Goal: Task Accomplishment & Management: Use online tool/utility

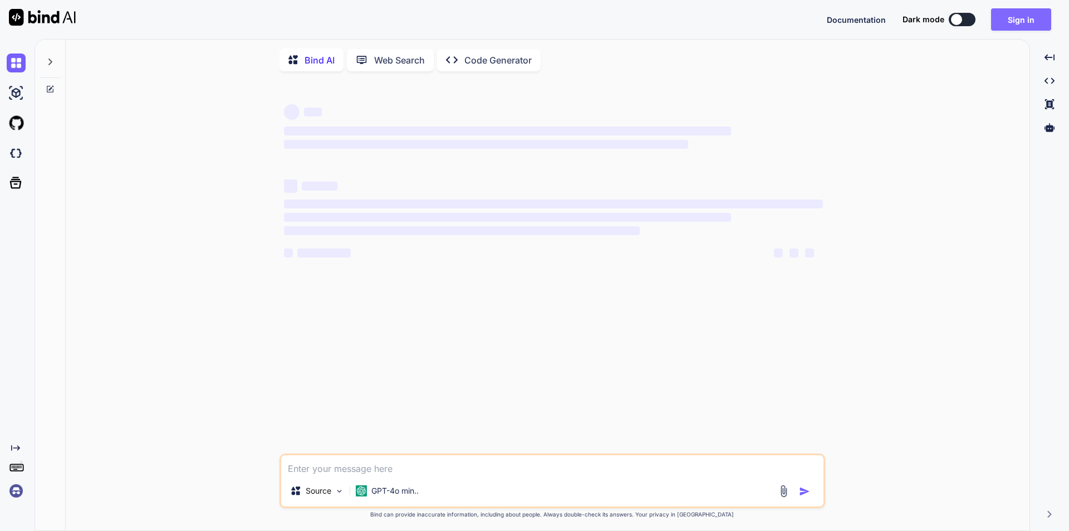
click at [1015, 21] on button "Sign in" at bounding box center [1021, 19] width 60 height 22
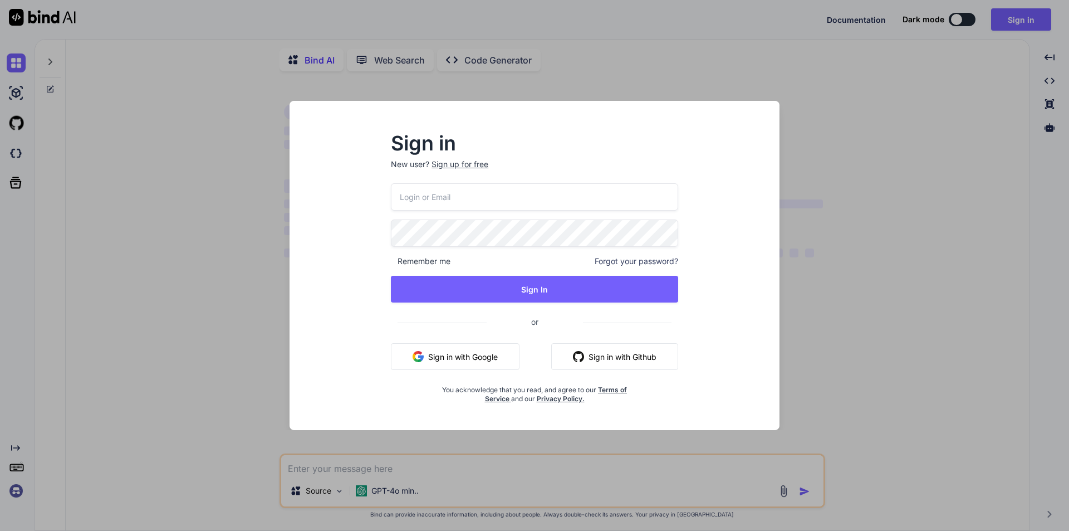
type input "[EMAIL_ADDRESS][DOMAIN_NAME]"
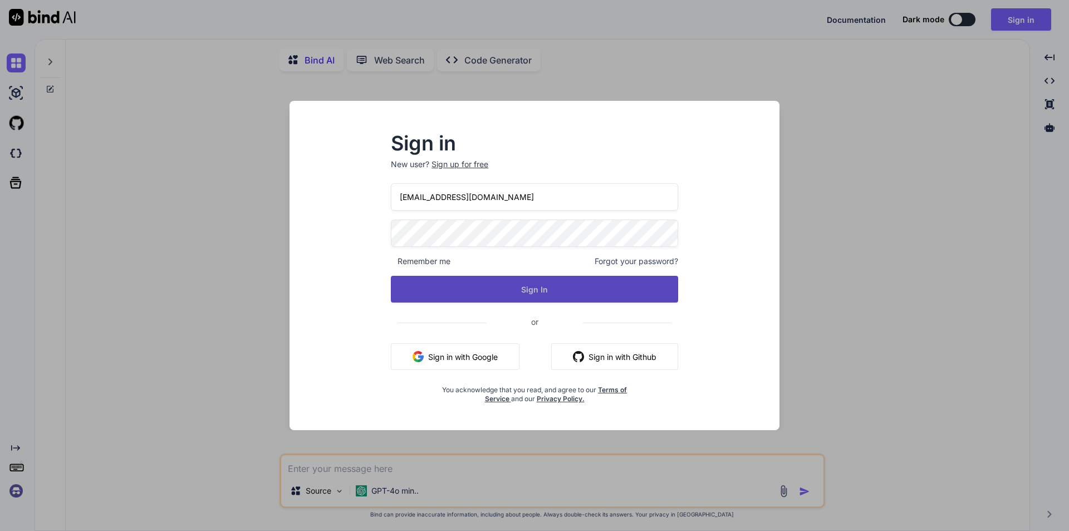
click at [501, 285] on button "Sign In" at bounding box center [534, 289] width 287 height 27
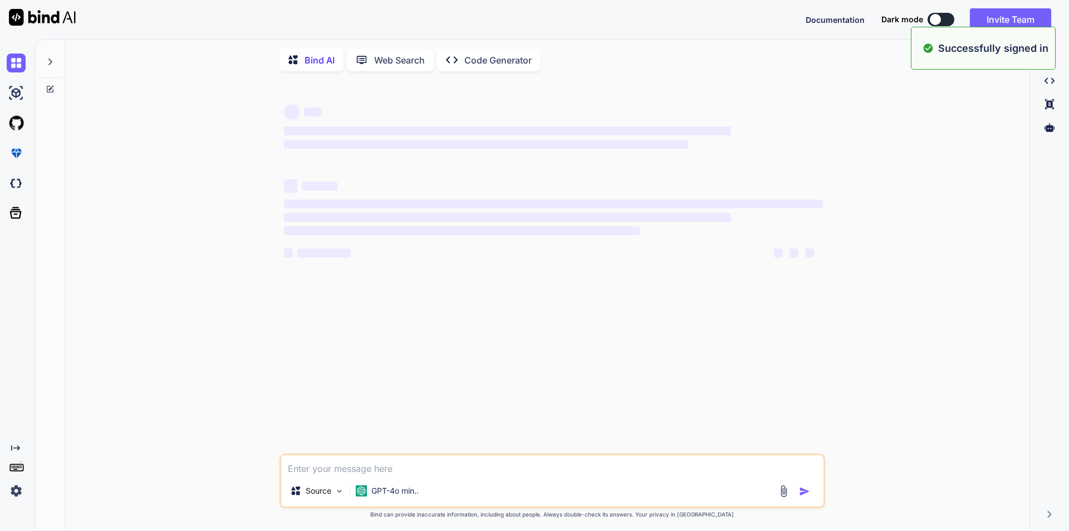
type textarea "x"
click at [315, 473] on textarea at bounding box center [552, 465] width 542 height 20
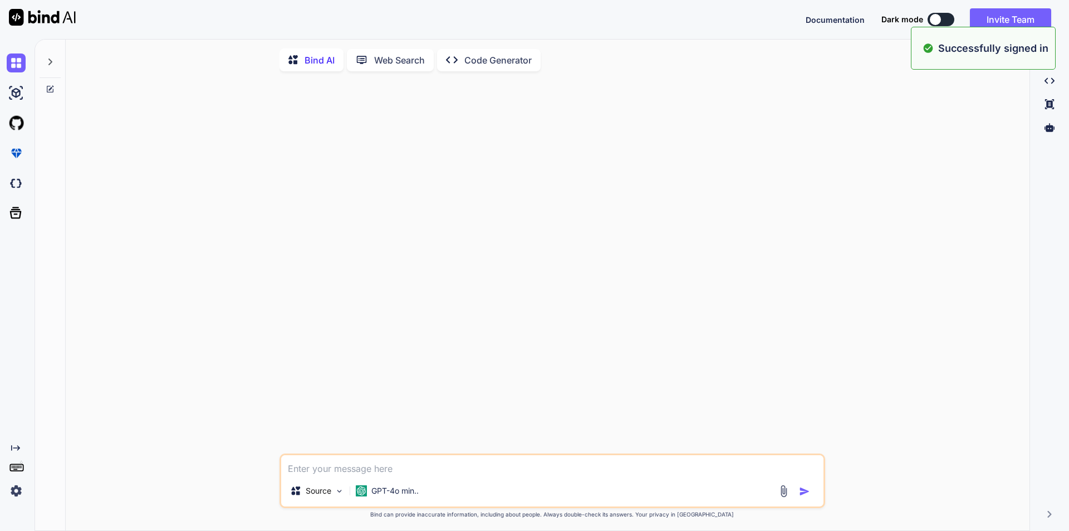
paste textarea "• Updated the employer dashboard page at the department level matrices on the r…"
type textarea "• Updated the employer dashboard page at the department level matrices on the r…"
type textarea "x"
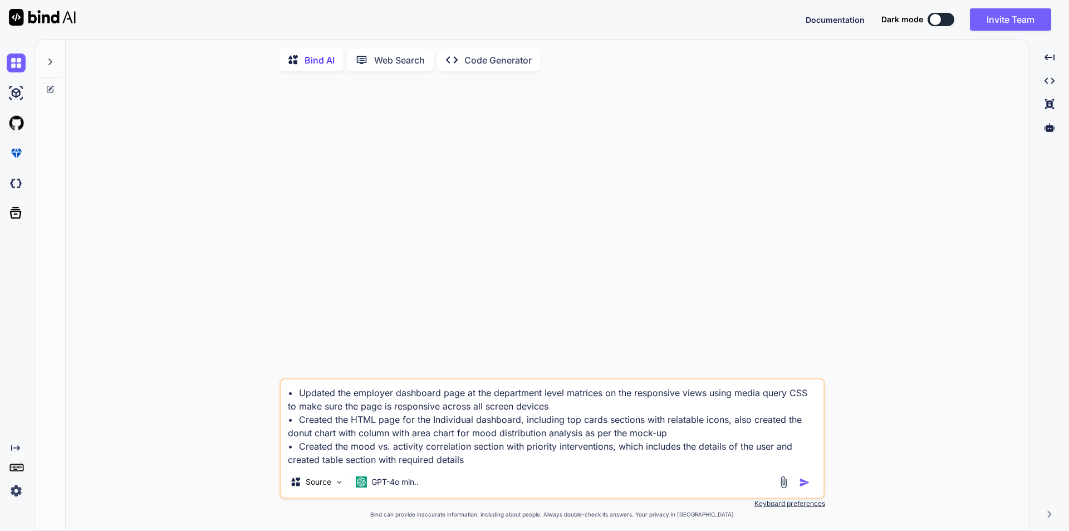
type textarea "• Updated the employer dashboard page at the department level matrices on the r…"
type textarea "x"
type textarea "• Updated the employer dashboard page at the department level matrices on the r…"
type textarea "x"
type textarea "• Updated the employer dashboard page at the department level matrices on the r…"
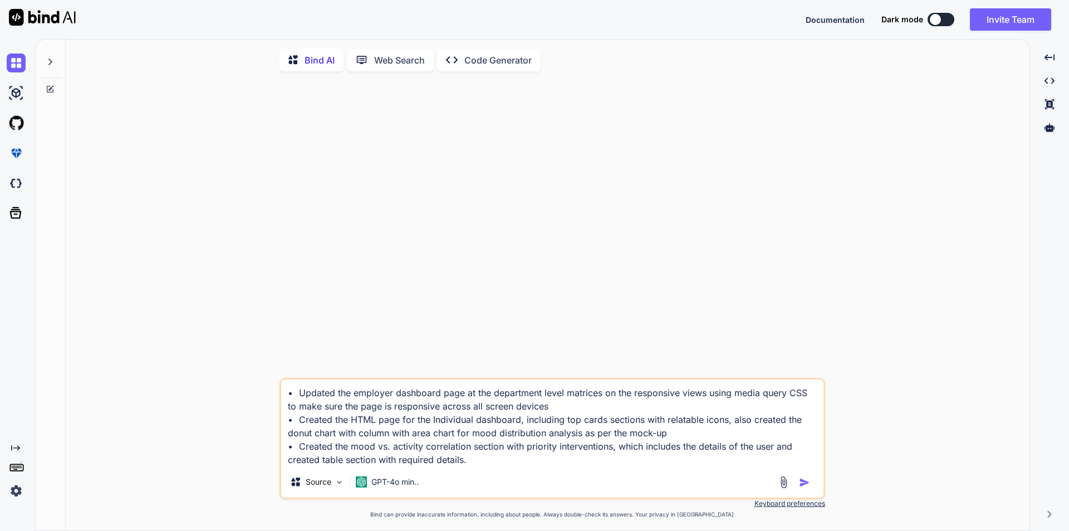
type textarea "x"
type textarea "• Updated the employer dashboard page at the department level matrices on the r…"
type textarea "x"
type textarea "• Updated the employer dashboard page at the department level matrices on the r…"
type textarea "x"
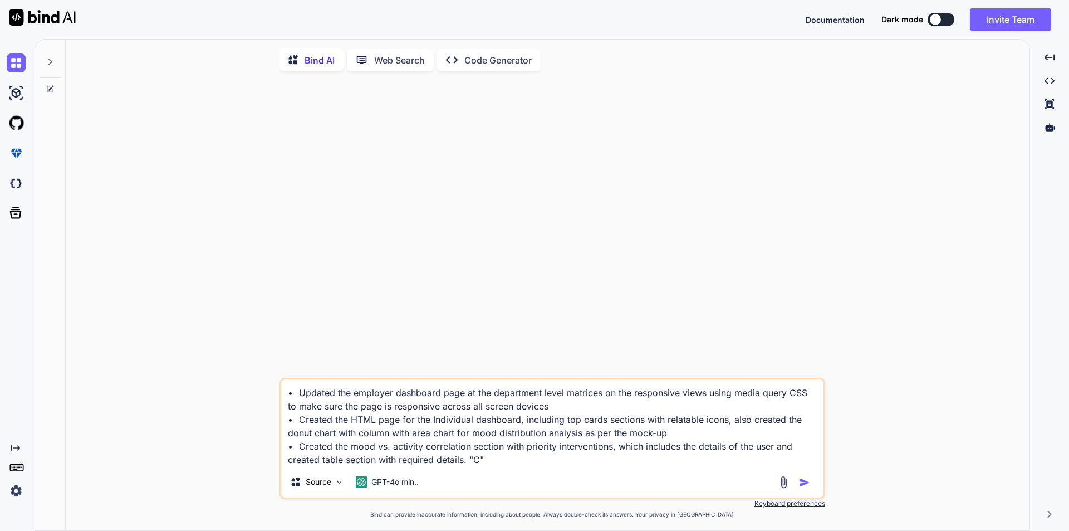
type textarea "• Updated the employer dashboard page at the department level matrices on the r…"
type textarea "x"
type textarea "• Updated the employer dashboard page at the department level matrices on the r…"
type textarea "x"
type textarea "• Updated the employer dashboard page at the department level matrices on the r…"
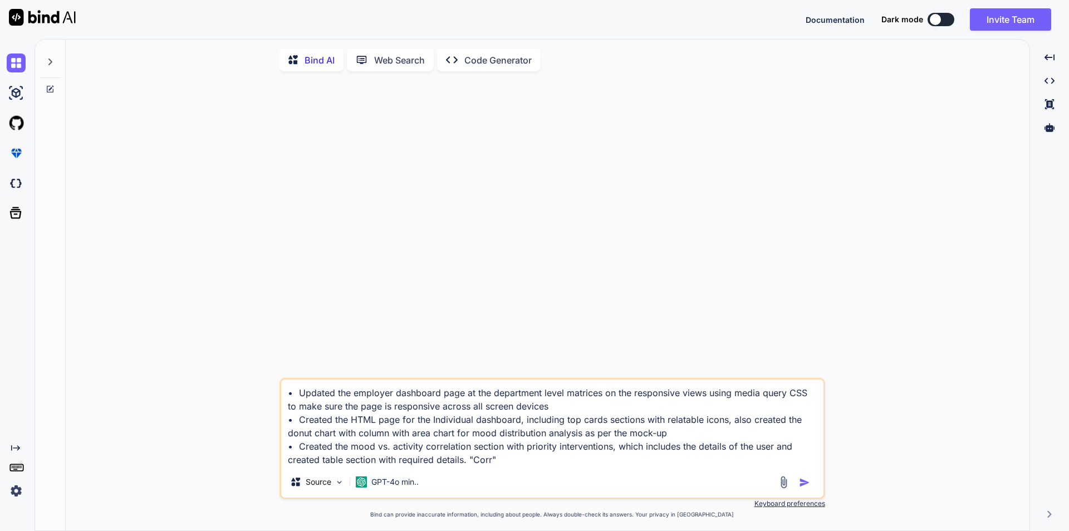
type textarea "x"
type textarea "• Updated the employer dashboard page at the department level matrices on the r…"
type textarea "x"
type textarea "• Updated the employer dashboard page at the department level matrices on the r…"
type textarea "x"
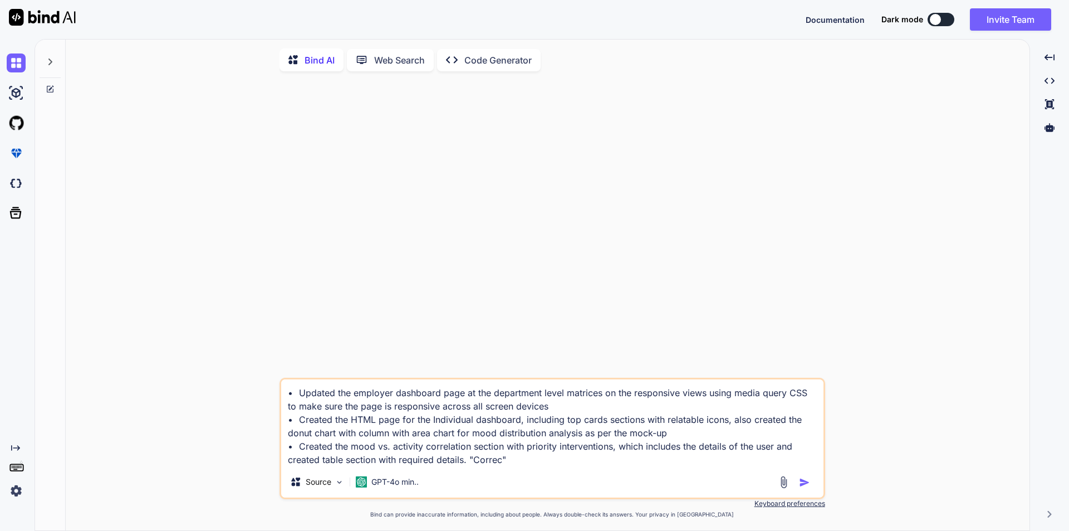
type textarea "• Updated the employer dashboard page at the department level matrices on the r…"
type textarea "x"
type textarea "• Updated the employer dashboard page at the department level matrices on the r…"
type textarea "x"
type textarea "• Updated the employer dashboard page at the department level matrices on the r…"
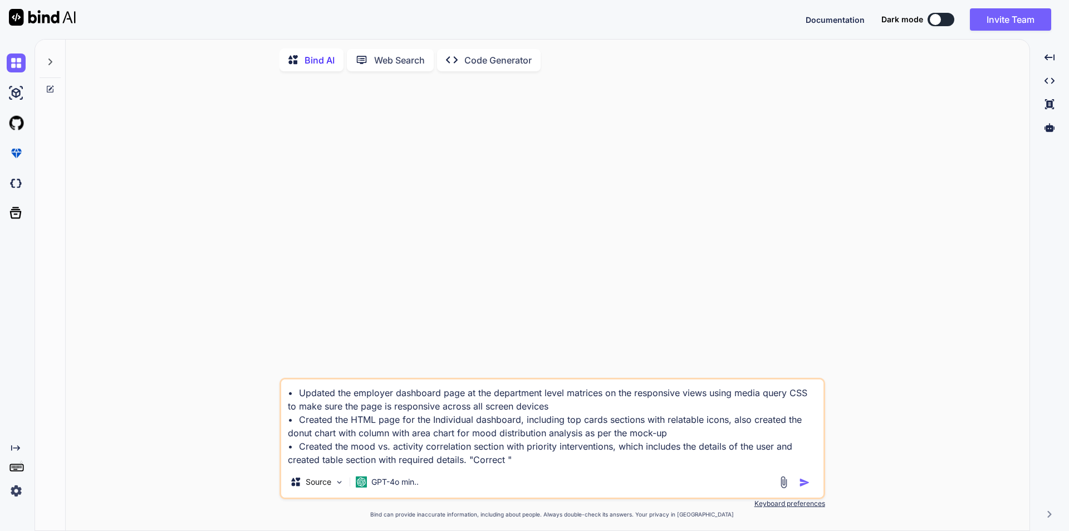
type textarea "x"
type textarea "• Updated the employer dashboard page at the department level matrices on the r…"
type textarea "x"
type textarea "• Updated the employer dashboard page at the department level matrices on the r…"
type textarea "x"
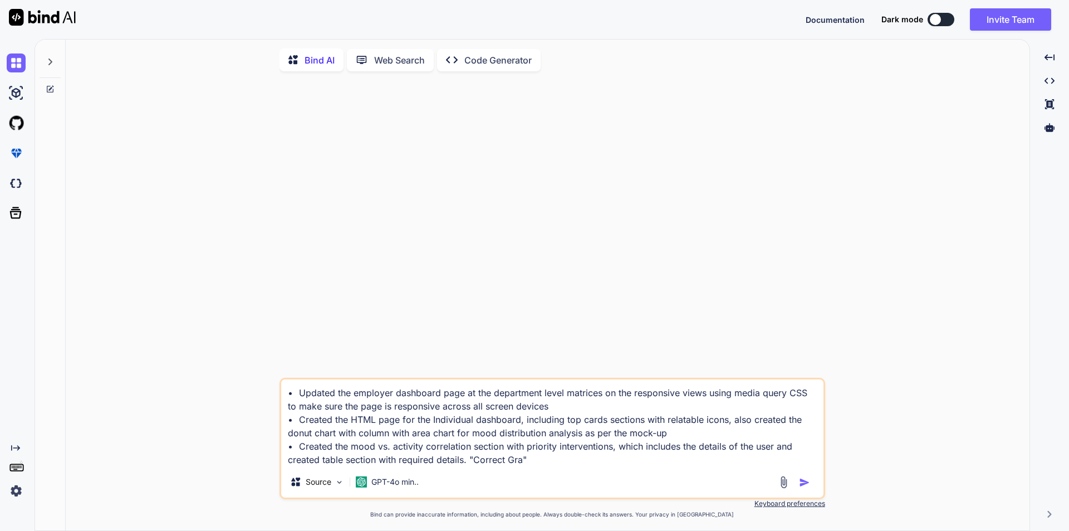
type textarea "• Updated the employer dashboard page at the department level matrices on the r…"
type textarea "x"
type textarea "• Updated the employer dashboard page at the department level matrices on the r…"
type textarea "x"
type textarea "• Updated the employer dashboard page at the department level matrices on the r…"
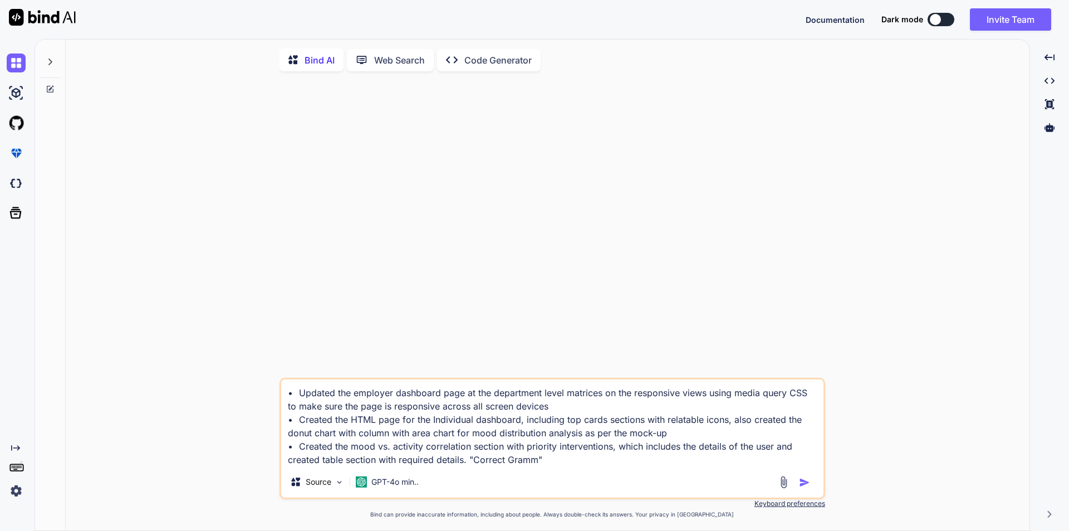
type textarea "x"
type textarea "• Updated the employer dashboard page at the department level matrices on the r…"
type textarea "x"
type textarea "• Updated the employer dashboard page at the department level matrices on the r…"
type textarea "x"
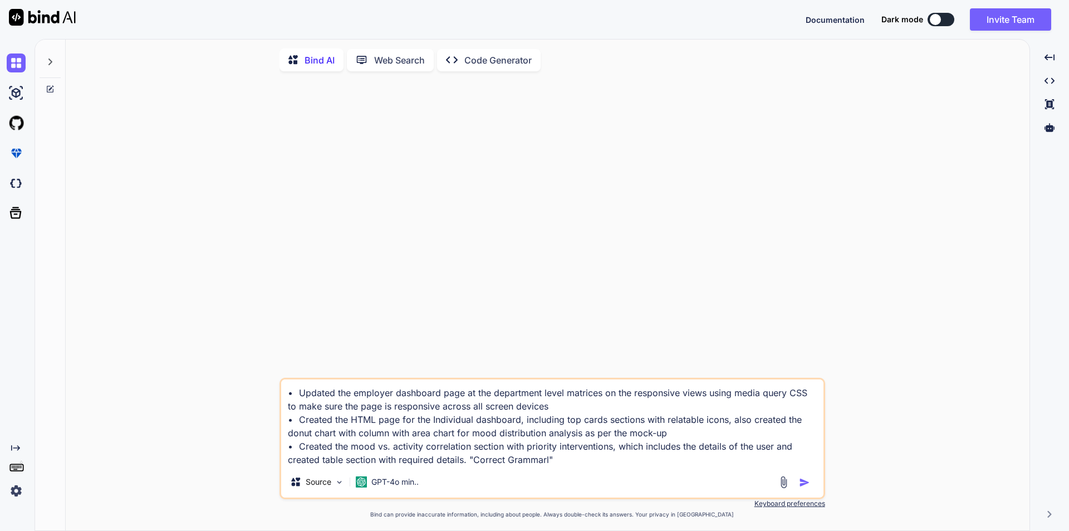
type textarea "• Updated the employer dashboard page at the department level matrices on the r…"
type textarea "x"
type textarea "• Updated the employer dashboard page at the department level matrices on the r…"
type textarea "x"
type textarea "• Updated the employer dashboard page at the department level matrices on the r…"
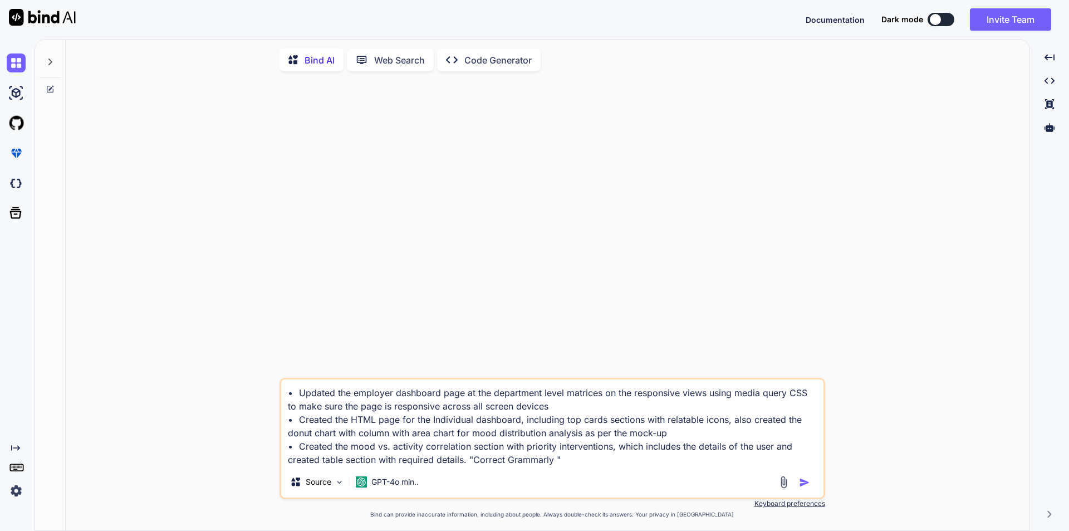
type textarea "x"
type textarea "• Updated the employer dashboard page at the department level matrices on the r…"
type textarea "x"
type textarea "• Updated the employer dashboard page at the department level matrices on the r…"
type textarea "x"
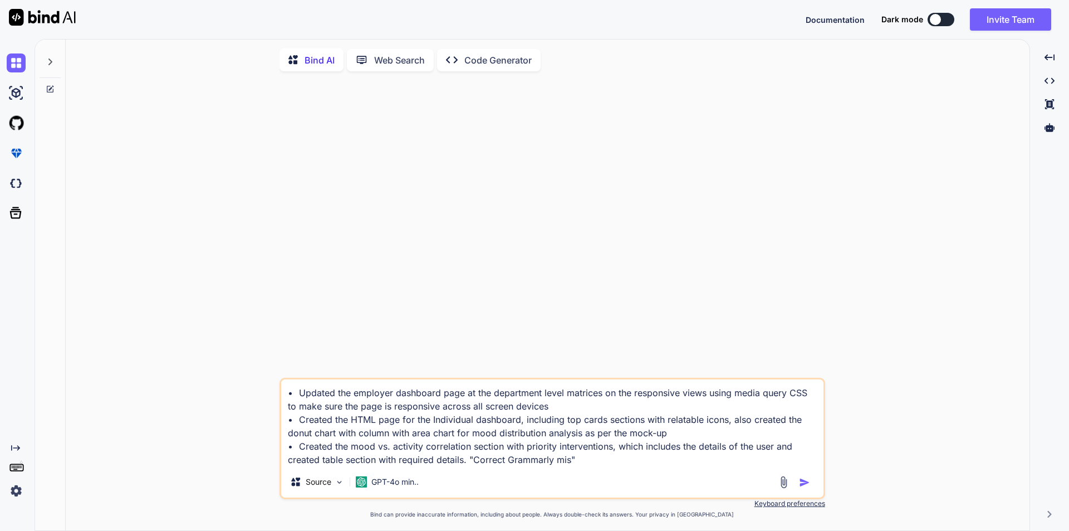
type textarea "• Updated the employer dashboard page at the department level matrices on the r…"
type textarea "x"
type textarea "• Updated the employer dashboard page at the department level matrices on the r…"
type textarea "x"
type textarea "• Updated the employer dashboard page at the department level matrices on the r…"
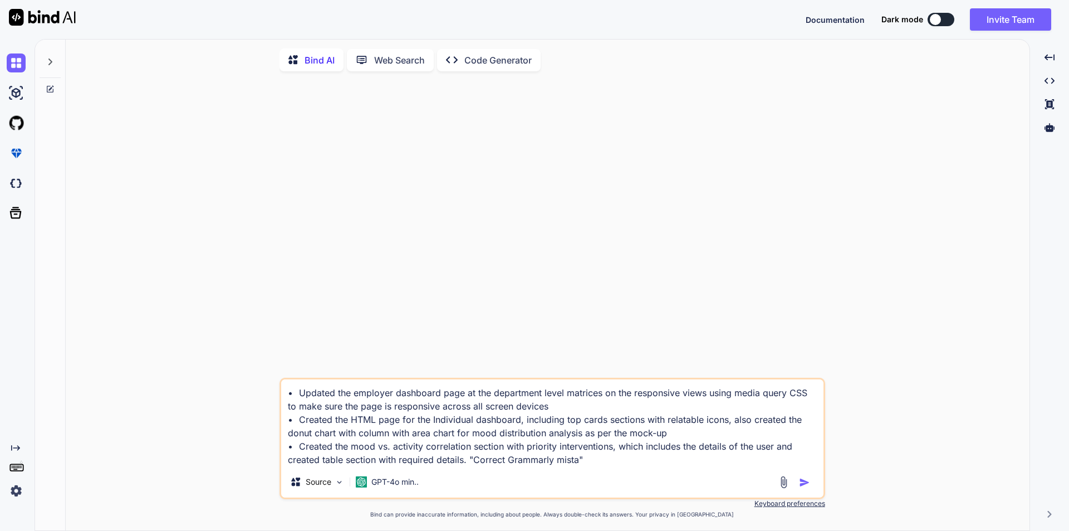
type textarea "x"
type textarea "• Updated the employer dashboard page at the department level matrices on the r…"
type textarea "x"
type textarea "• Updated the employer dashboard page at the department level matrices on the r…"
type textarea "x"
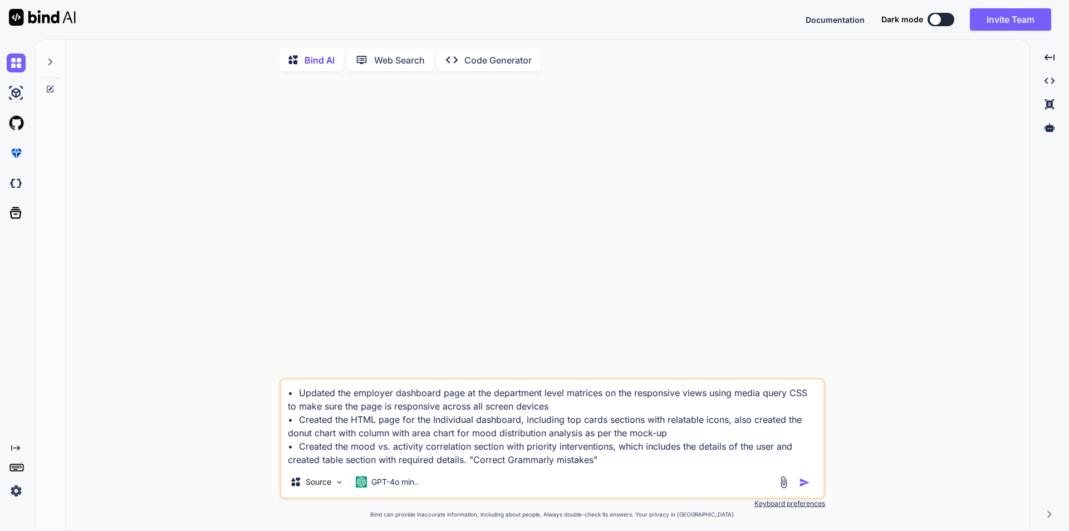
type textarea "• Updated the employer dashboard page at the department level matrices on the r…"
type textarea "x"
type textarea "• Updated the employer dashboard page at the department level matrices on the r…"
type textarea "x"
type textarea "• Updated the employer dashboard page at the department level matrices on the r…"
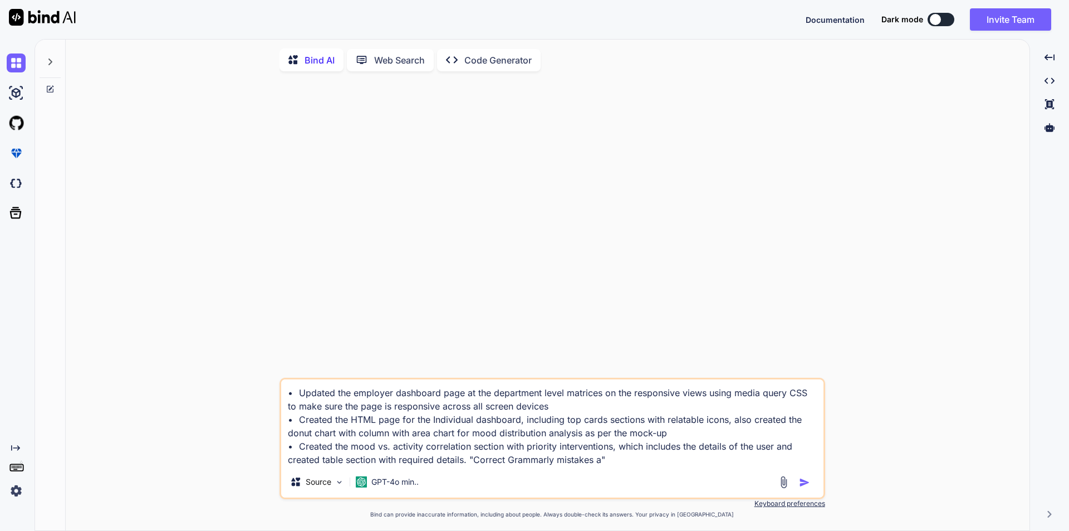
type textarea "x"
type textarea "• Updated the employer dashboard page at the department level matrices on the r…"
type textarea "x"
type textarea "• Updated the employer dashboard page at the department level matrices on the r…"
type textarea "x"
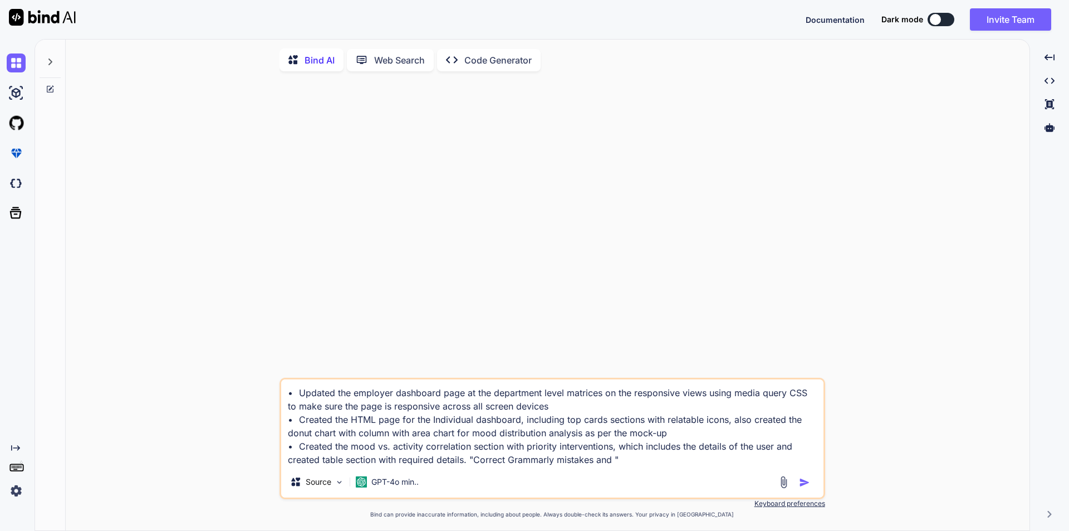
type textarea "• Updated the employer dashboard page at the department level matrices on the r…"
type textarea "x"
type textarea "• Updated the employer dashboard page at the department level matrices on the r…"
type textarea "x"
type textarea "• Updated the employer dashboard page at the department level matrices on the r…"
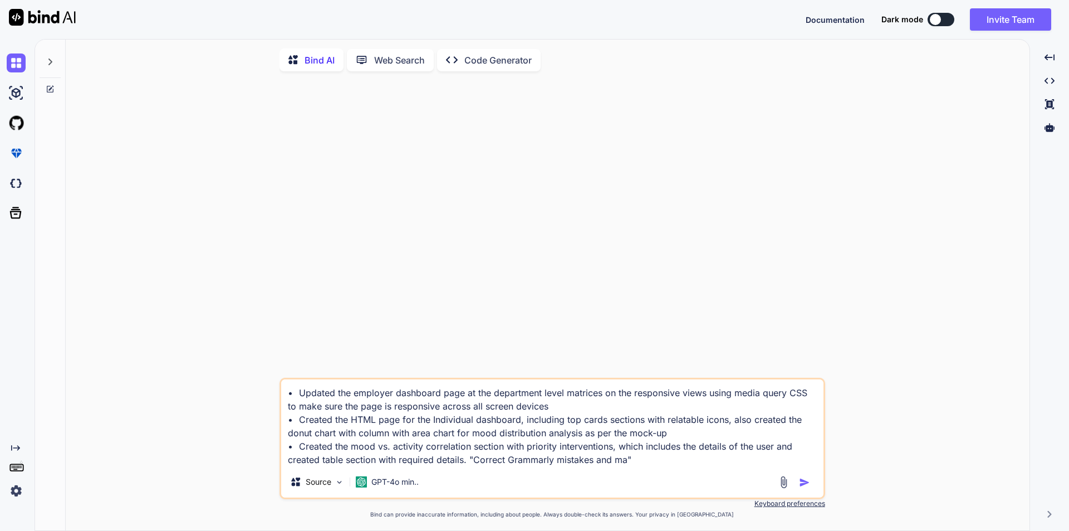
type textarea "x"
type textarea "• Updated the employer dashboard page at the department level matrices on the r…"
type textarea "x"
type textarea "• Updated the employer dashboard page at the department level matrices on the r…"
type textarea "x"
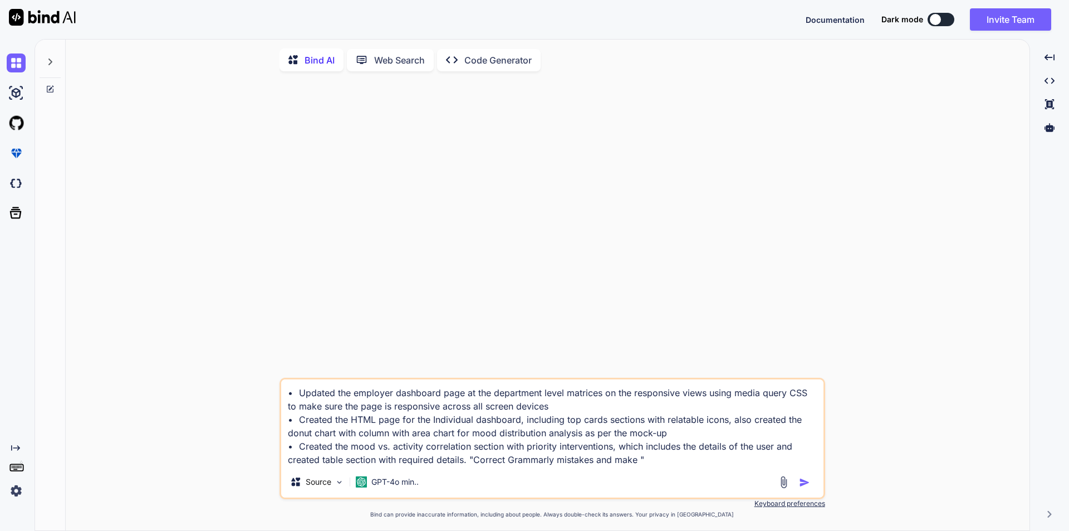
type textarea "• Updated the employer dashboard page at the department level matrices on the r…"
type textarea "x"
type textarea "• Updated the employer dashboard page at the department level matrices on the r…"
type textarea "x"
type textarea "• Updated the employer dashboard page at the department level matrices on the r…"
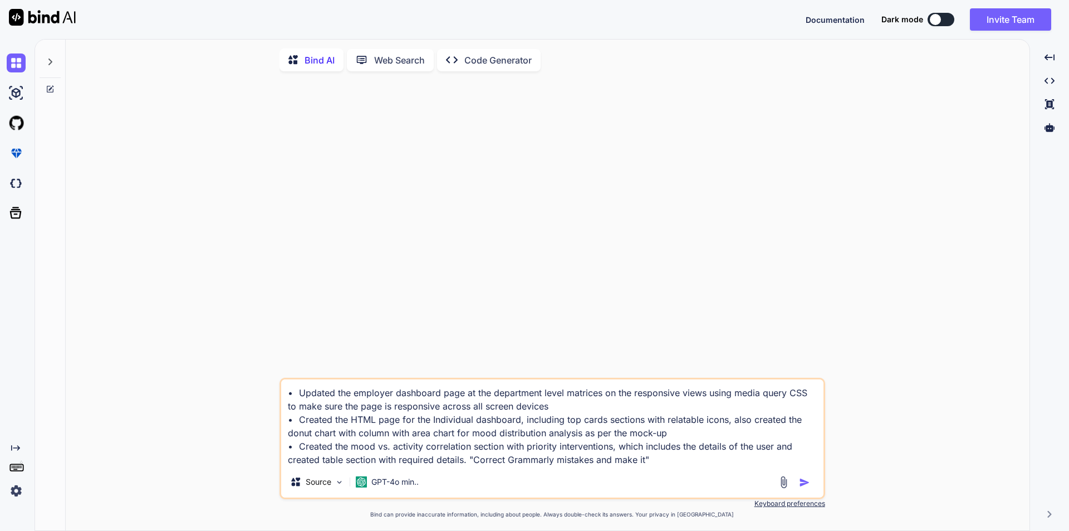
type textarea "x"
type textarea "• Updated the employer dashboard page at the department level matrices on the r…"
type textarea "x"
type textarea "• Updated the employer dashboard page at the department level matrices on the r…"
type textarea "x"
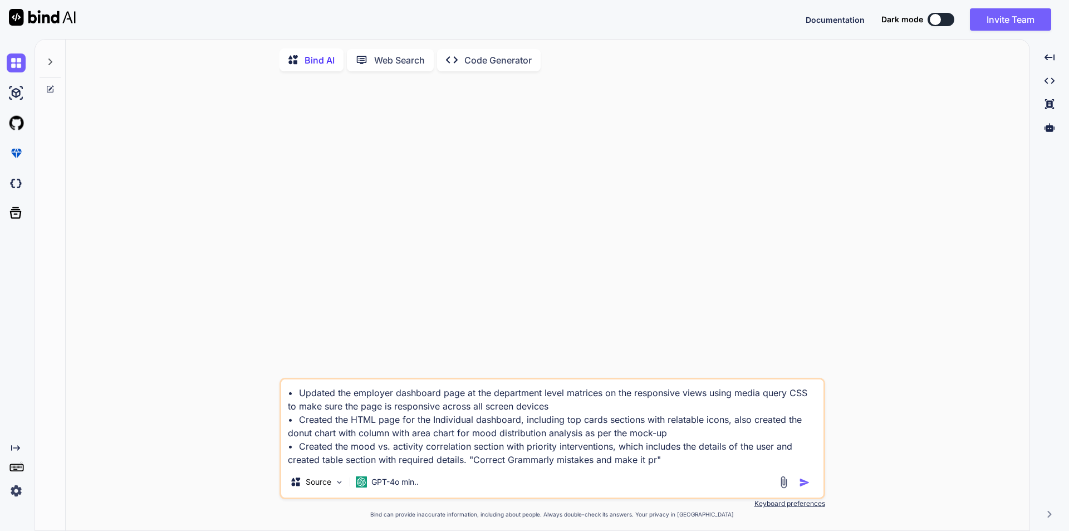
type textarea "• Updated the employer dashboard page at the department level matrices on the r…"
type textarea "x"
type textarea "• Updated the employer dashboard page at the department level matrices on the r…"
type textarea "x"
type textarea "• Updated the employer dashboard page at the department level matrices on the r…"
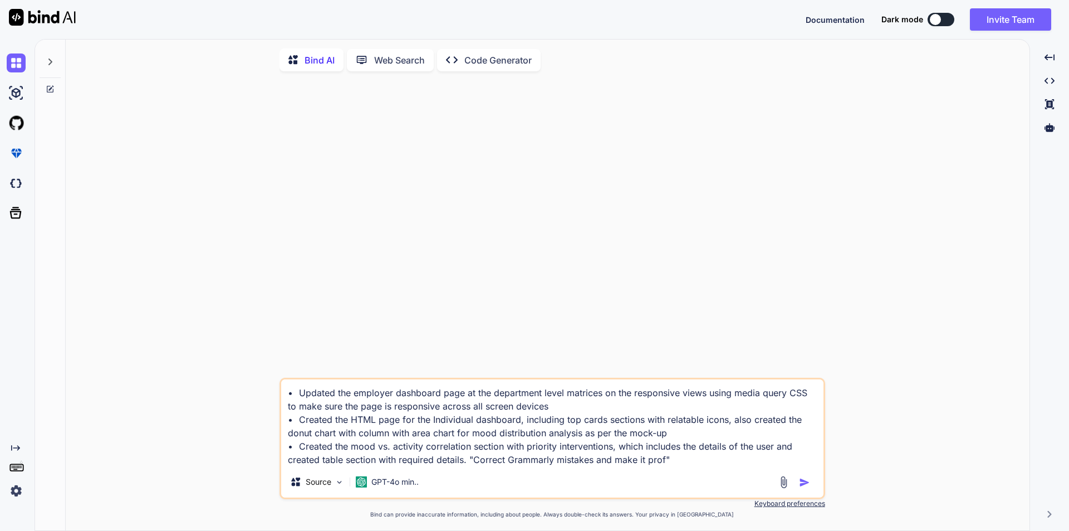
type textarea "x"
type textarea "• Updated the employer dashboard page at the department level matrices on the r…"
type textarea "x"
type textarea "• Updated the employer dashboard page at the department level matrices on the r…"
type textarea "x"
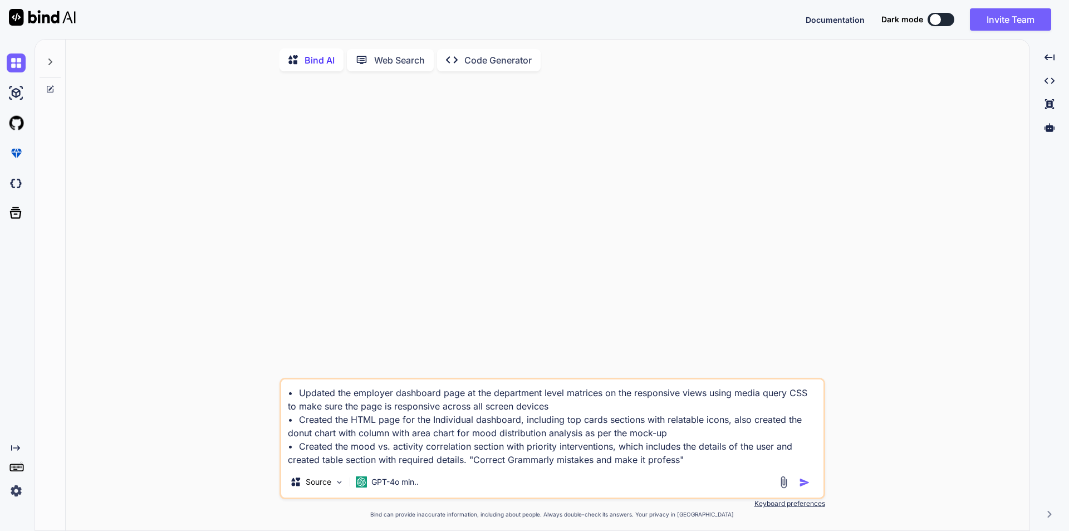
type textarea "• Updated the employer dashboard page at the department level matrices on the r…"
type textarea "x"
type textarea "• Updated the employer dashboard page at the department level matrices on the r…"
type textarea "x"
type textarea "• Updated the employer dashboard page at the department level matrices on the r…"
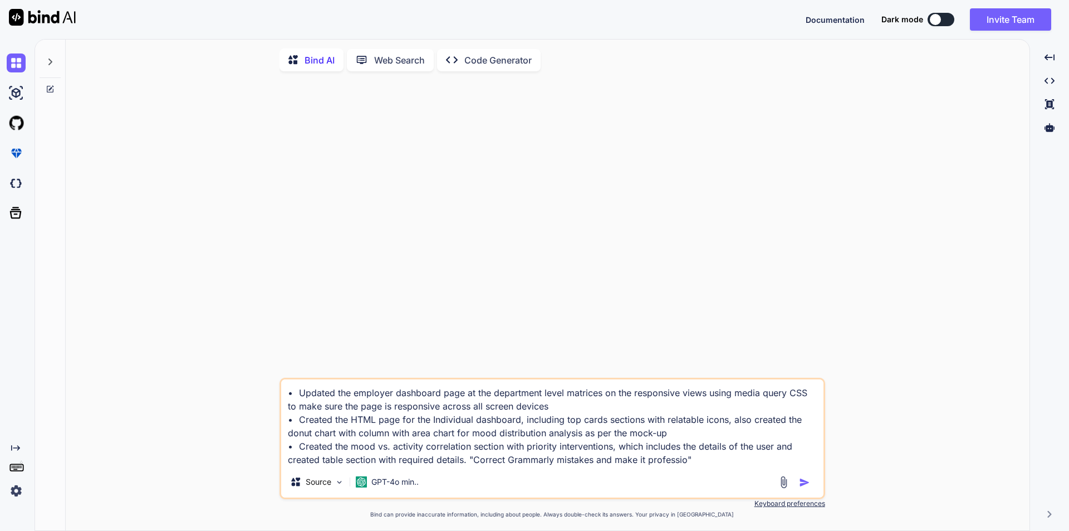
type textarea "x"
type textarea "• Updated the employer dashboard page at the department level matrices on the r…"
type textarea "x"
type textarea "• Updated the employer dashboard page at the department level matrices on the r…"
type textarea "x"
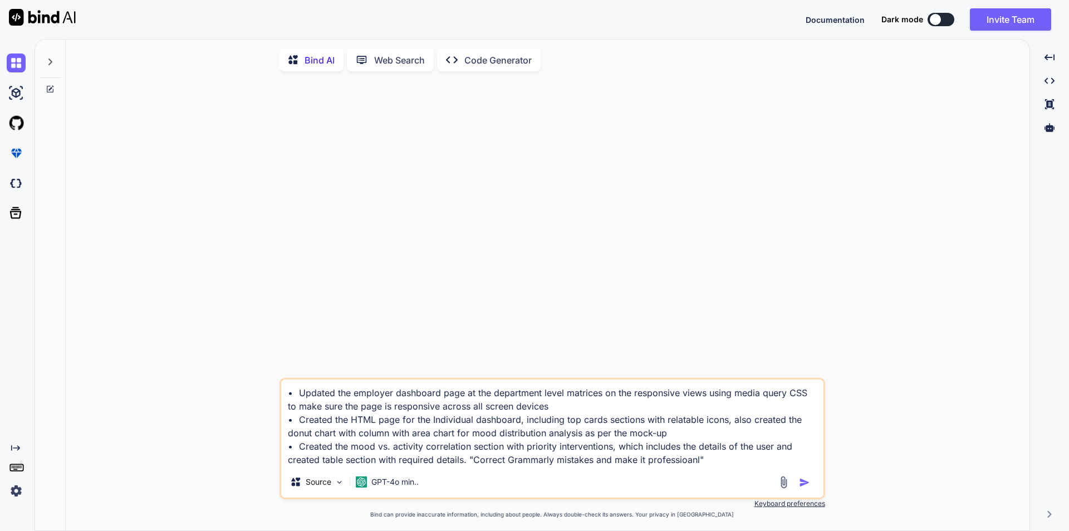
type textarea "• Updated the employer dashboard page at the department level matrices on the r…"
type textarea "x"
type textarea "• Updated the employer dashboard page at the department level matrices on the r…"
type textarea "x"
type textarea "• Updated the employer dashboard page at the department level matrices on the r…"
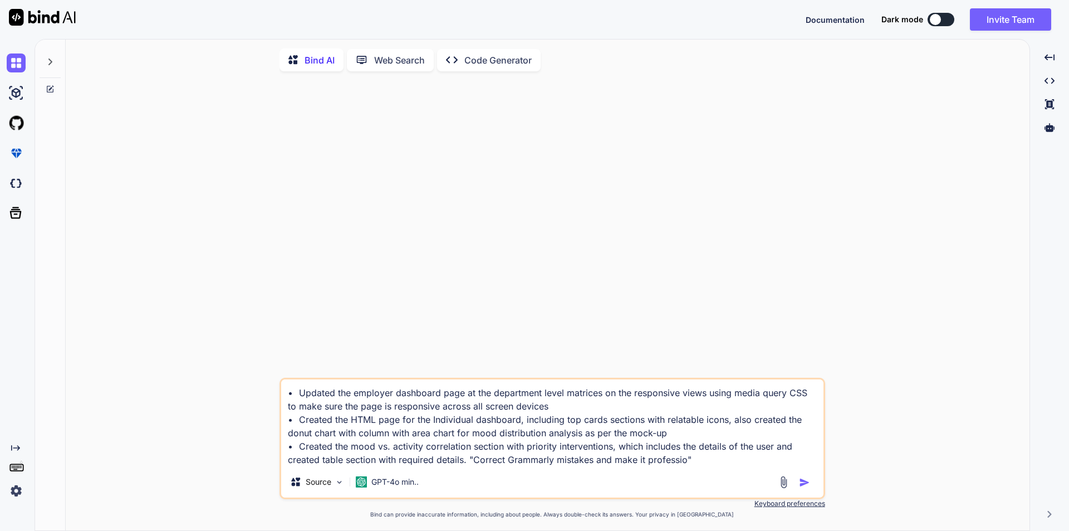
type textarea "x"
type textarea "• Updated the employer dashboard page at the department level matrices on the r…"
type textarea "x"
type textarea "• Updated the employer dashboard page at the department level matrices on the r…"
type textarea "x"
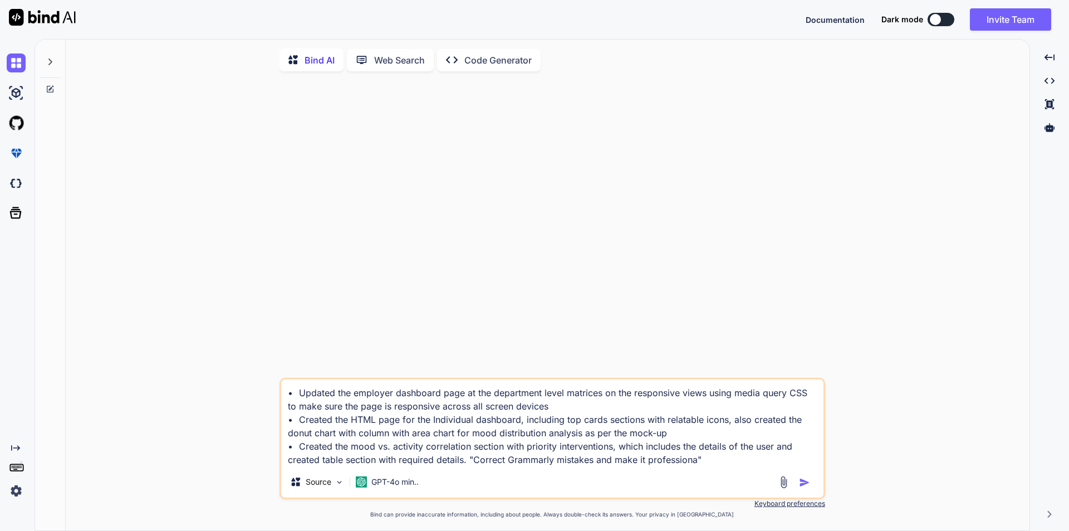
type textarea "• Updated the employer dashboard page at the department level matrices on the r…"
type textarea "x"
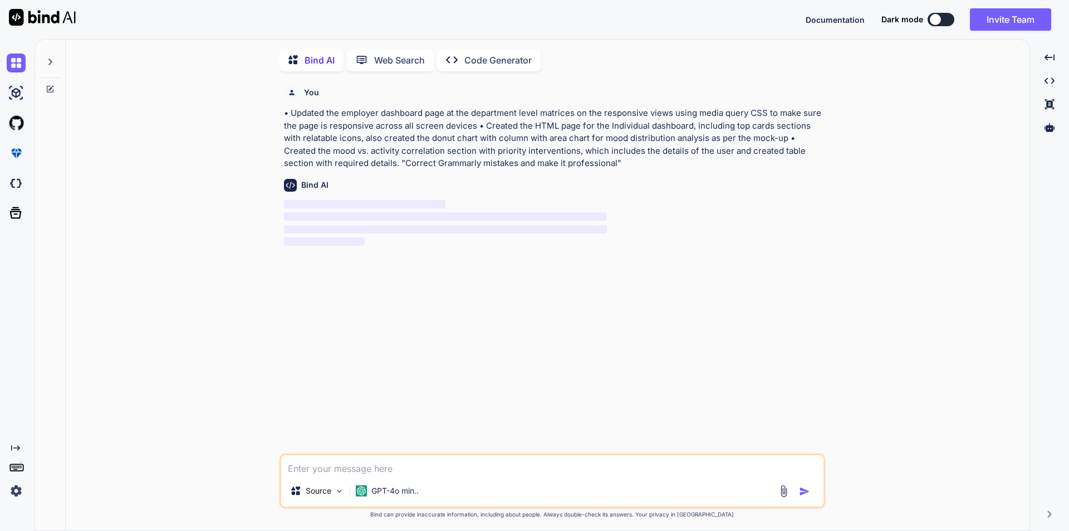
scroll to position [4, 0]
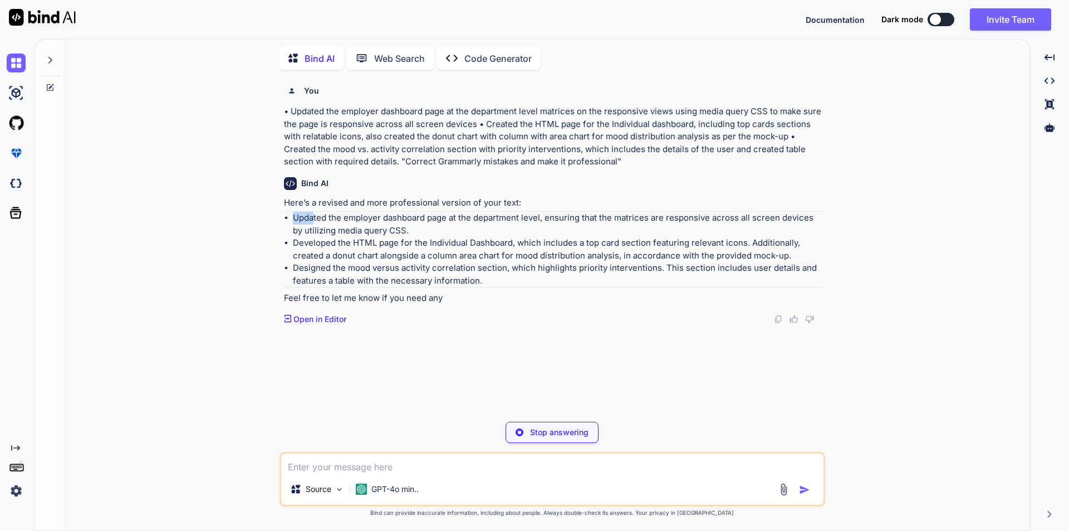
type textarea "x"
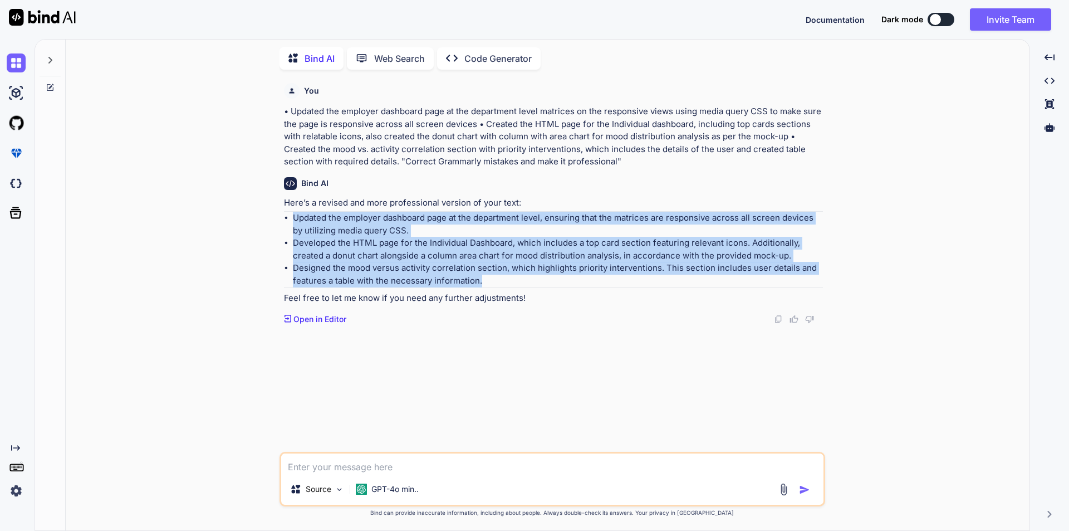
drag, startPoint x: 293, startPoint y: 218, endPoint x: 488, endPoint y: 278, distance: 203.6
click at [488, 278] on ul "Updated the employer dashboard page at the department level, ensuring that the …" at bounding box center [553, 249] width 539 height 75
copy ul "Updated the employer dashboard page at the department level, ensuring that the …"
